Goal: Find specific page/section: Find specific page/section

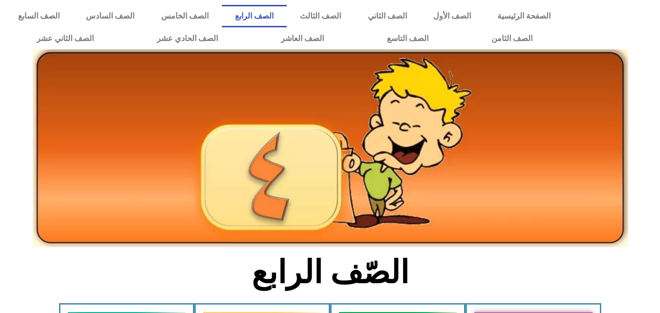
scroll to position [177, 0]
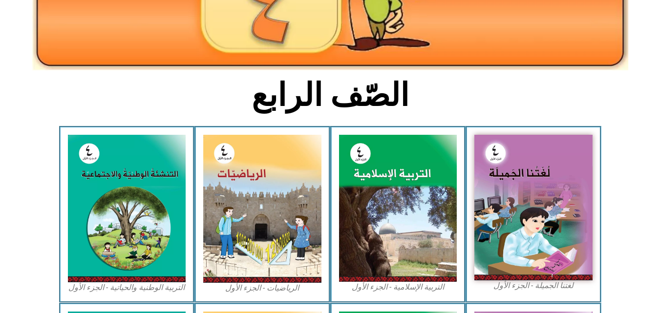
click at [286, 221] on img at bounding box center [262, 209] width 118 height 148
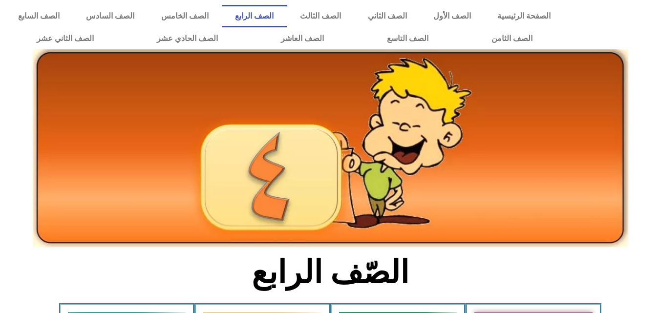
click at [287, 13] on link "الصف الرابع" at bounding box center [254, 16] width 65 height 22
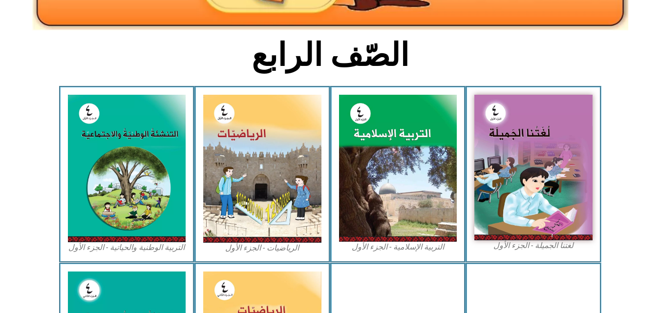
scroll to position [246, 0]
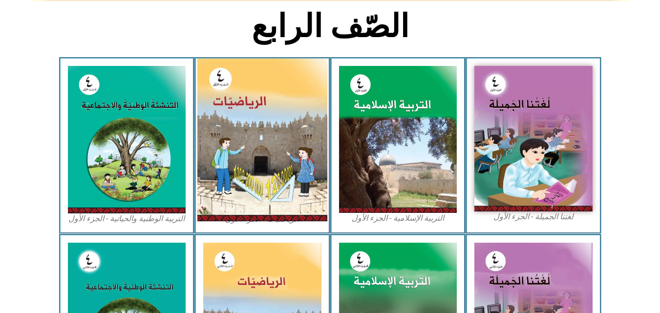
click at [284, 196] on img at bounding box center [262, 140] width 130 height 163
click at [260, 221] on img at bounding box center [262, 140] width 130 height 163
